Goal: Register for event/course

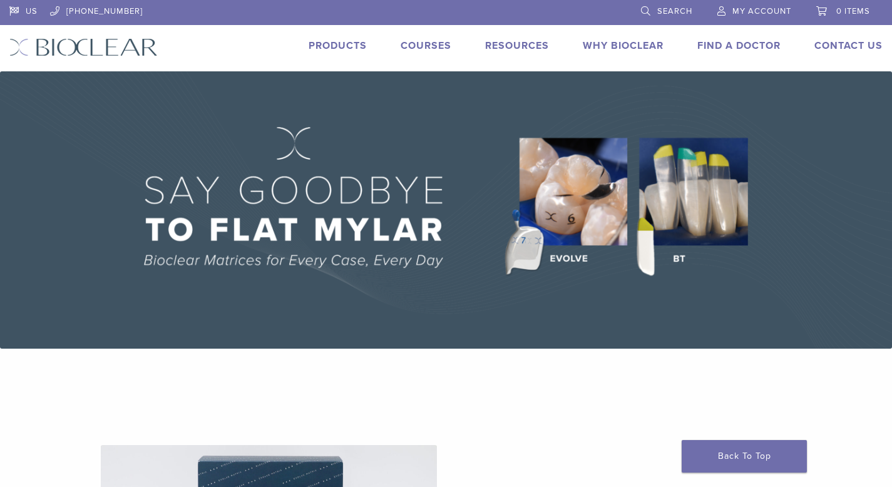
click at [765, 7] on span "My Account" at bounding box center [761, 11] width 59 height 10
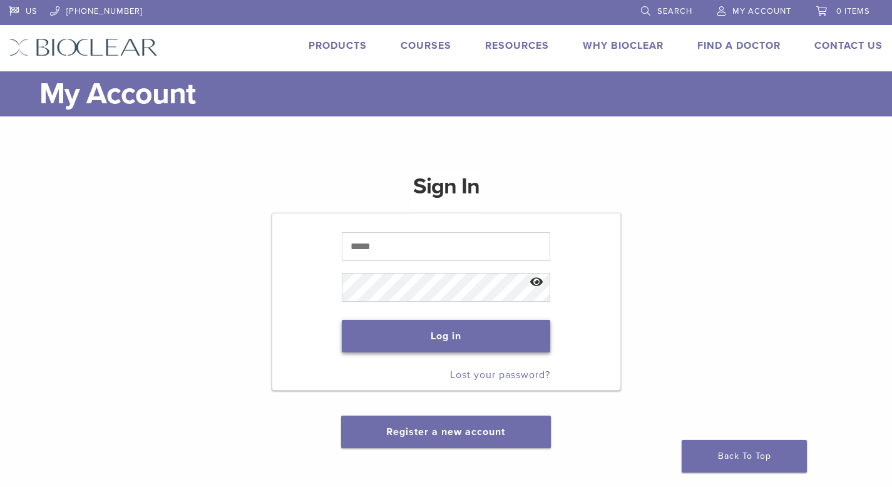
click at [444, 335] on button "Log in" at bounding box center [446, 336] width 209 height 33
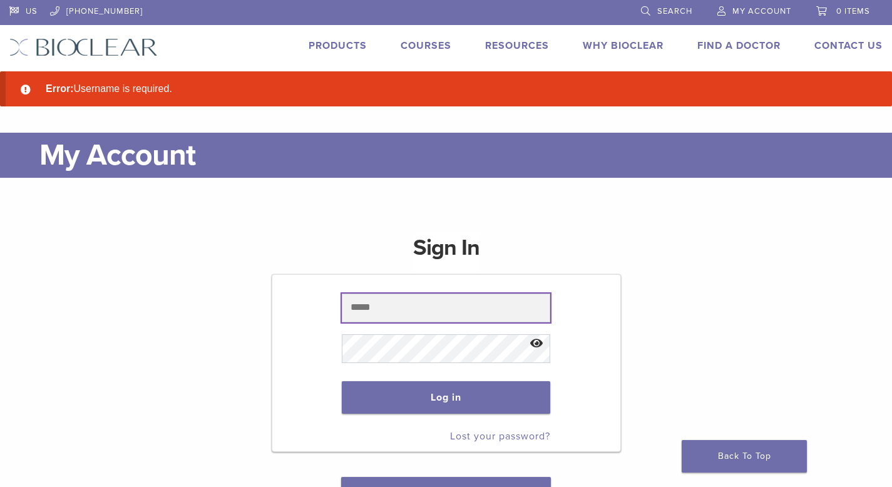
click at [387, 309] on input "text" at bounding box center [446, 308] width 209 height 29
click at [387, 307] on input "text" at bounding box center [446, 308] width 209 height 29
click at [463, 317] on input "text" at bounding box center [446, 308] width 209 height 29
type input "**********"
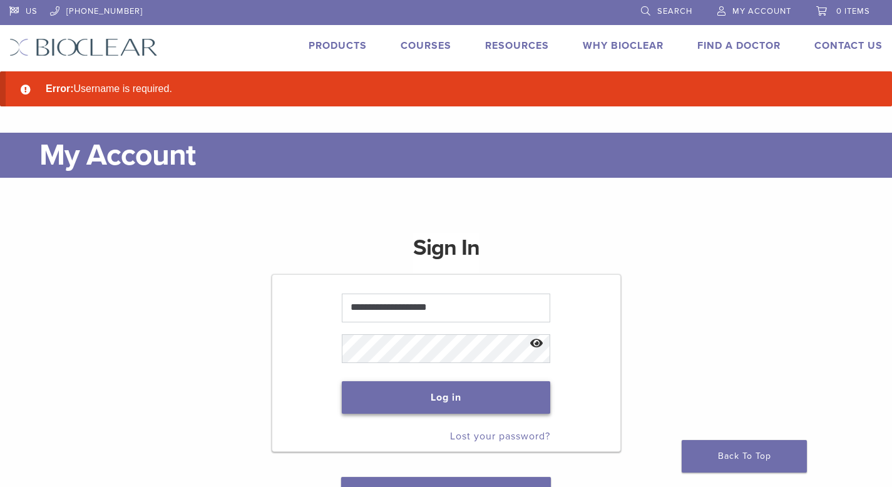
click at [466, 396] on button "Log in" at bounding box center [446, 397] width 209 height 33
click at [438, 399] on button "Log in" at bounding box center [446, 397] width 209 height 33
click at [455, 394] on button "Log in" at bounding box center [446, 397] width 209 height 33
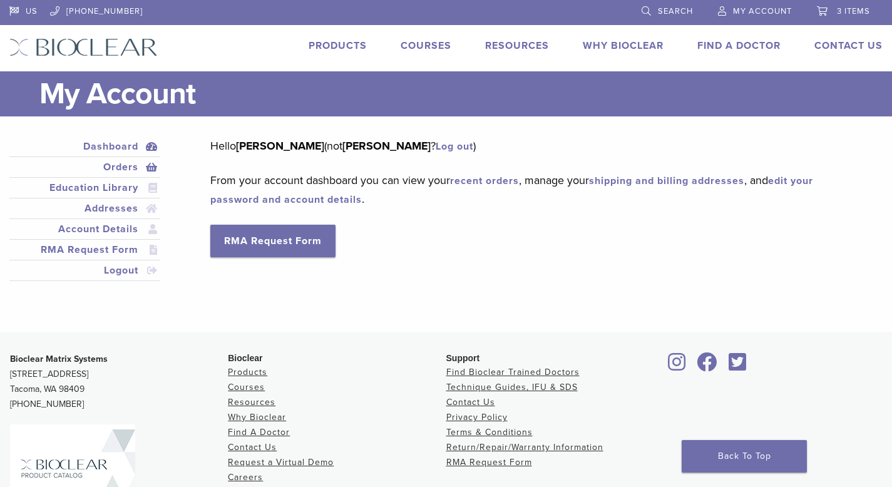
click at [128, 168] on link "Orders" at bounding box center [85, 167] width 146 height 15
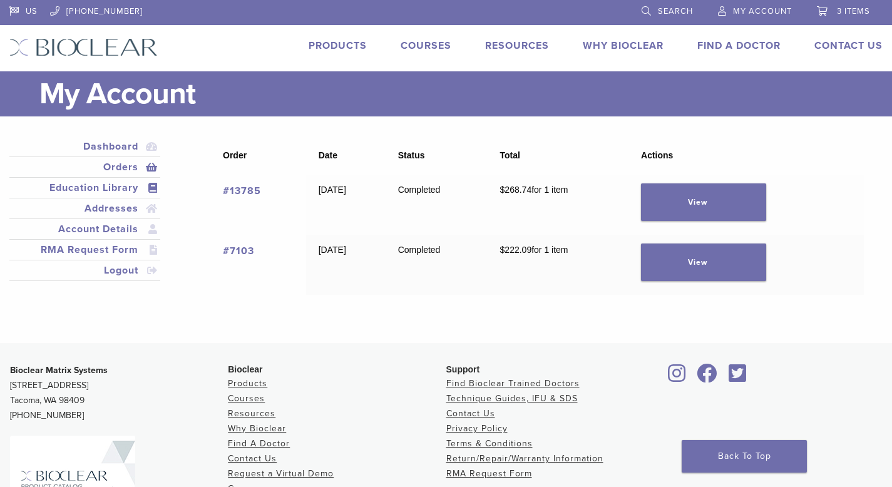
click at [106, 186] on link "Education Library" at bounding box center [85, 187] width 146 height 15
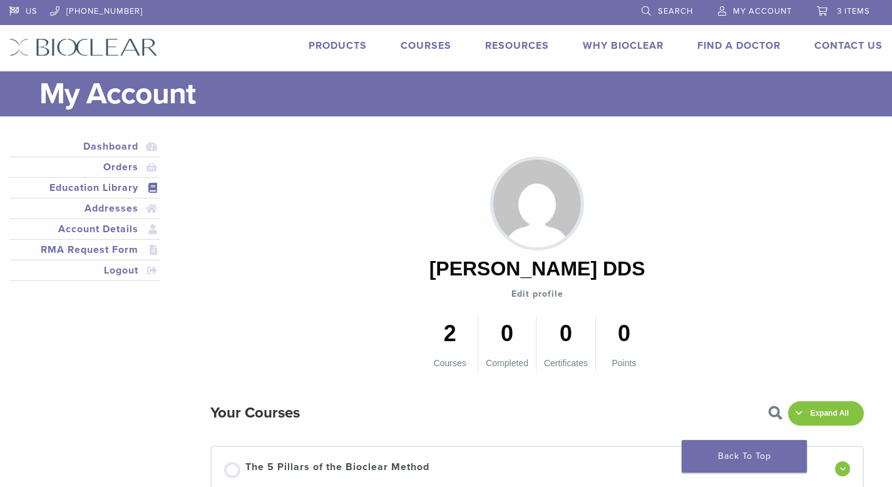
click at [420, 47] on link "Courses" at bounding box center [426, 45] width 51 height 13
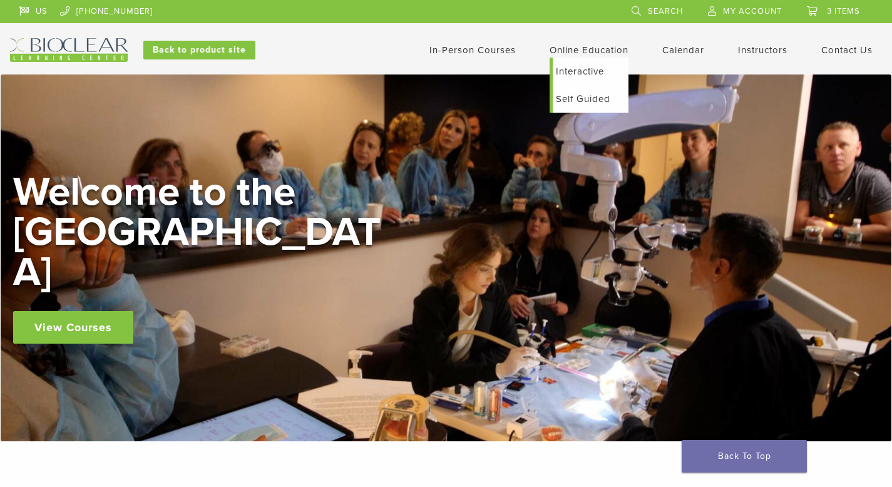
click at [579, 70] on link "Interactive" at bounding box center [591, 72] width 76 height 28
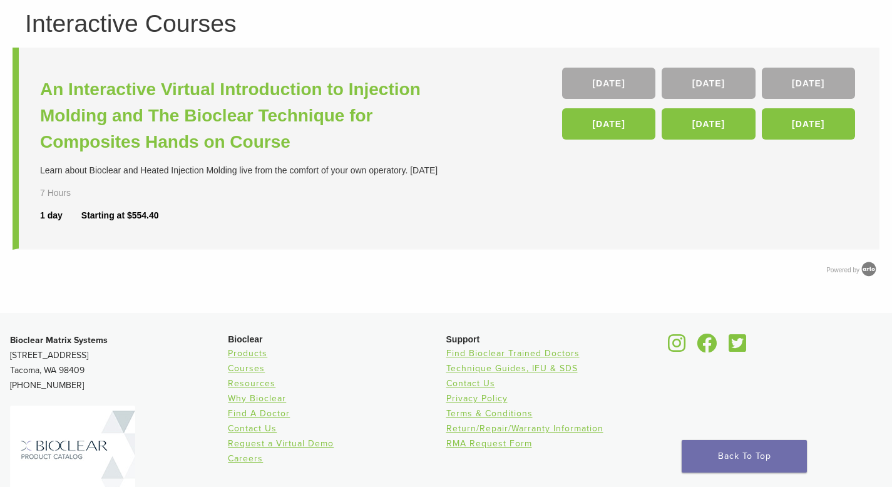
scroll to position [105, 0]
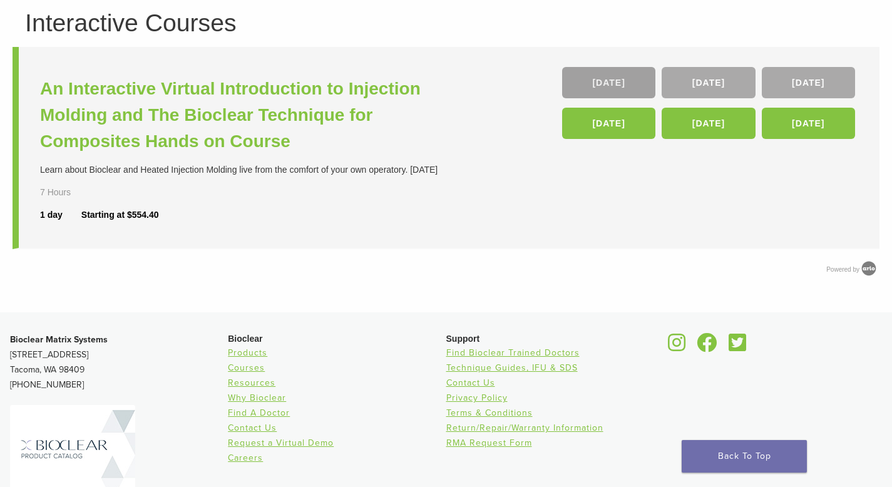
click at [591, 87] on link "10 Oct" at bounding box center [608, 82] width 93 height 31
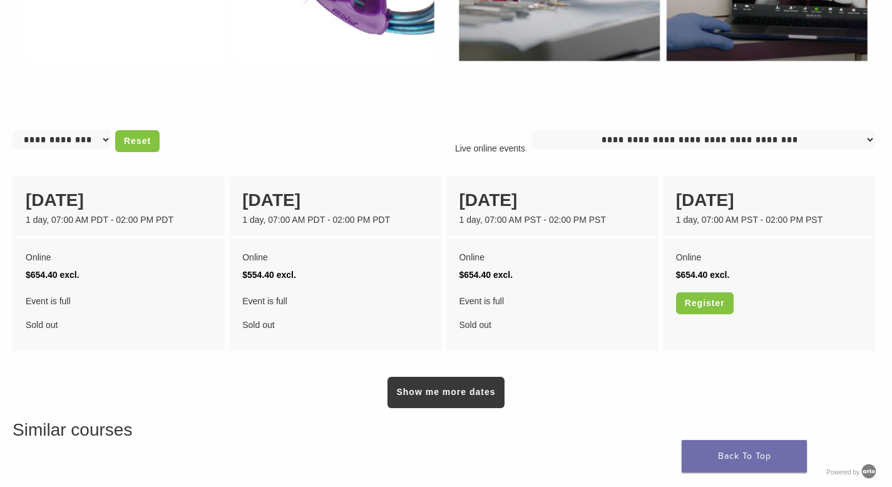
scroll to position [887, 0]
